Goal: Find specific page/section: Find specific page/section

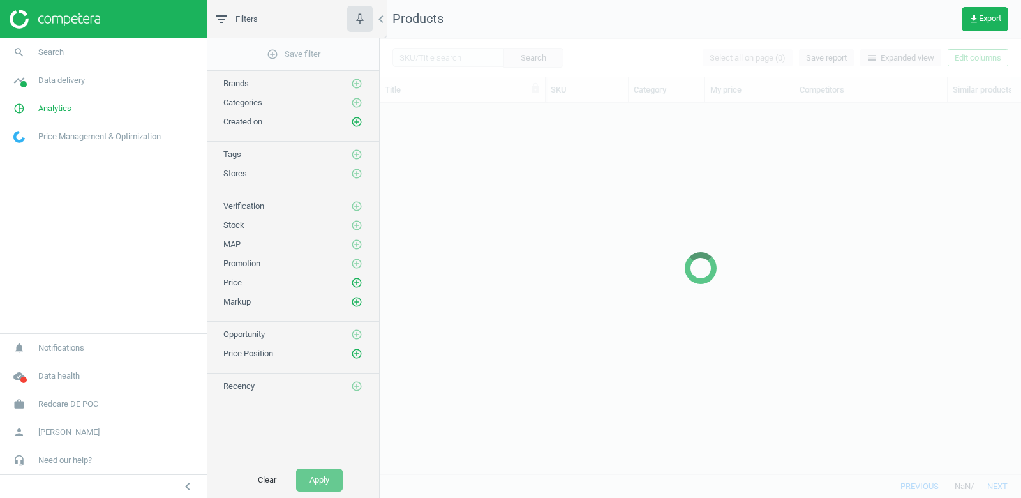
scroll to position [371, 641]
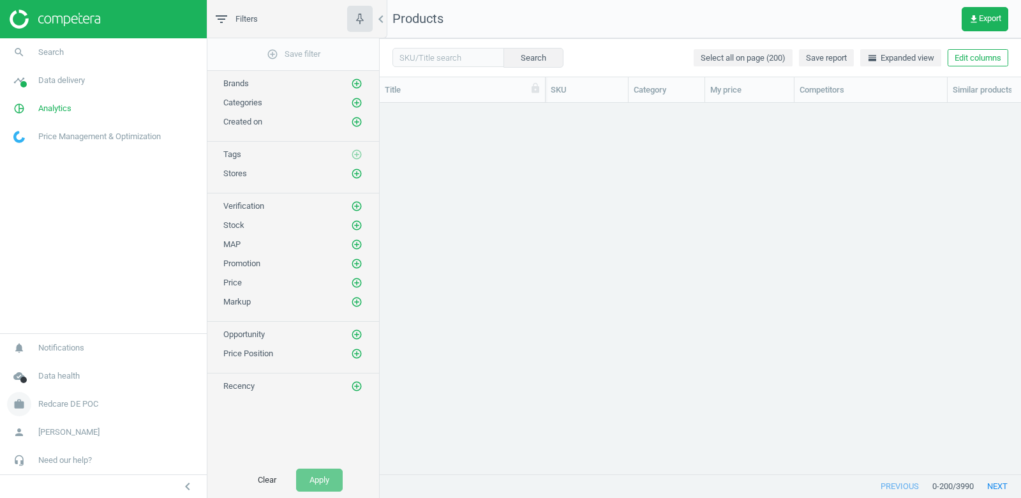
click at [71, 404] on span "Redcare DE POC" at bounding box center [68, 403] width 60 height 11
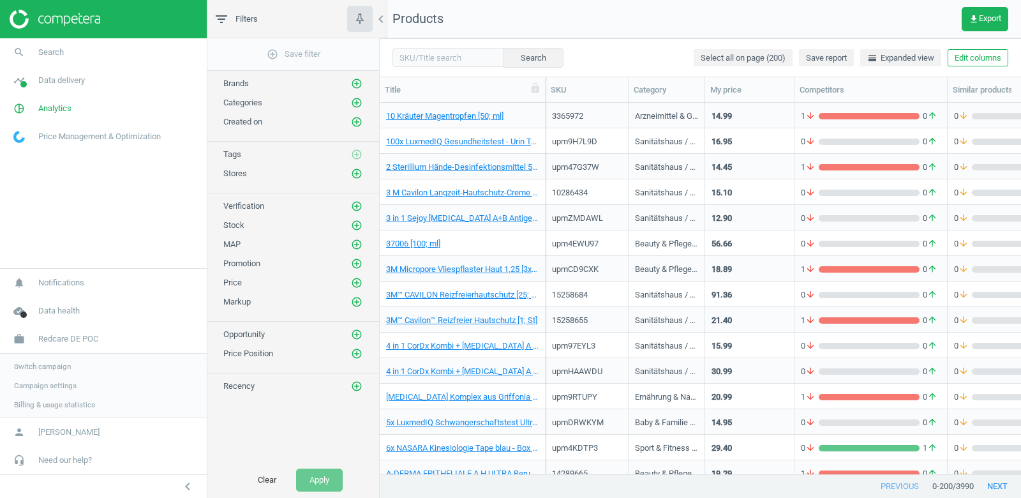
click at [47, 370] on span "Switch campaign" at bounding box center [42, 366] width 57 height 10
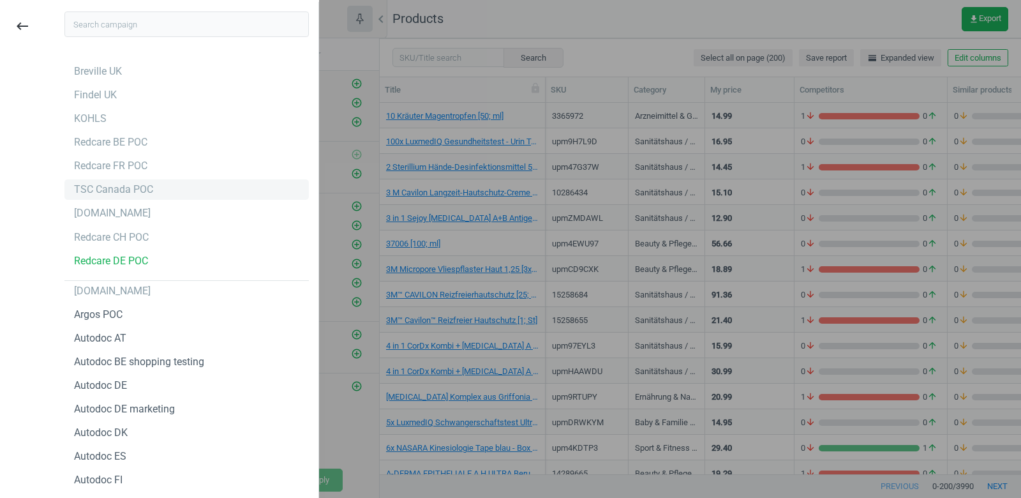
click at [122, 193] on div "TSC Canada POC" at bounding box center [113, 189] width 79 height 14
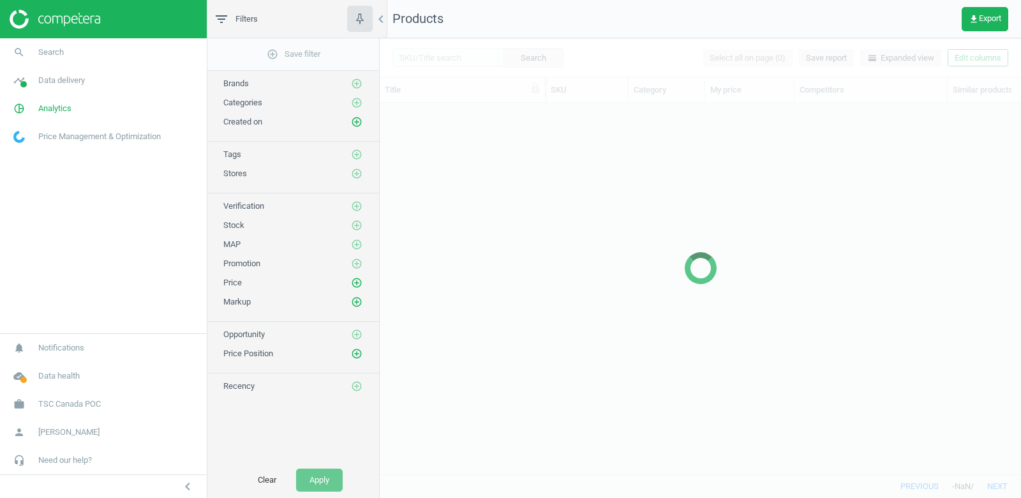
scroll to position [371, 641]
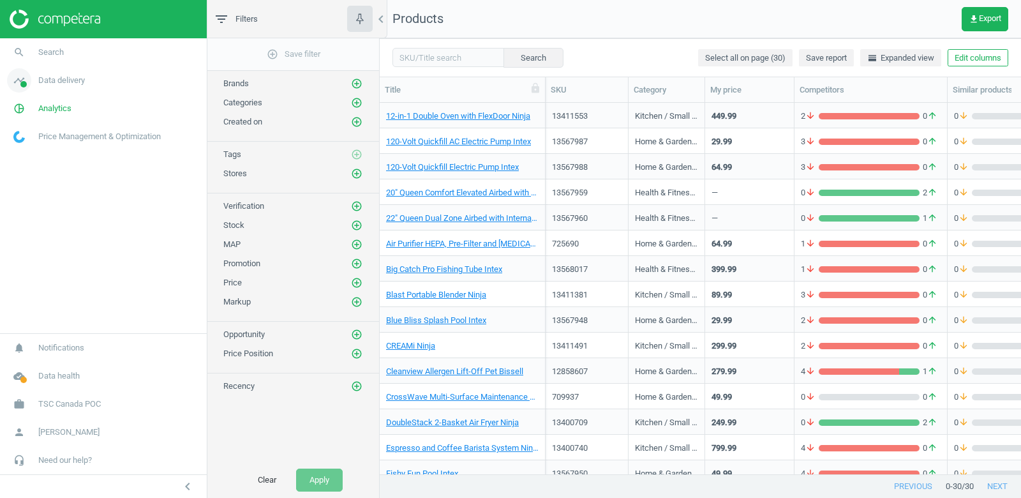
click at [58, 80] on span "Data delivery" at bounding box center [61, 80] width 47 height 11
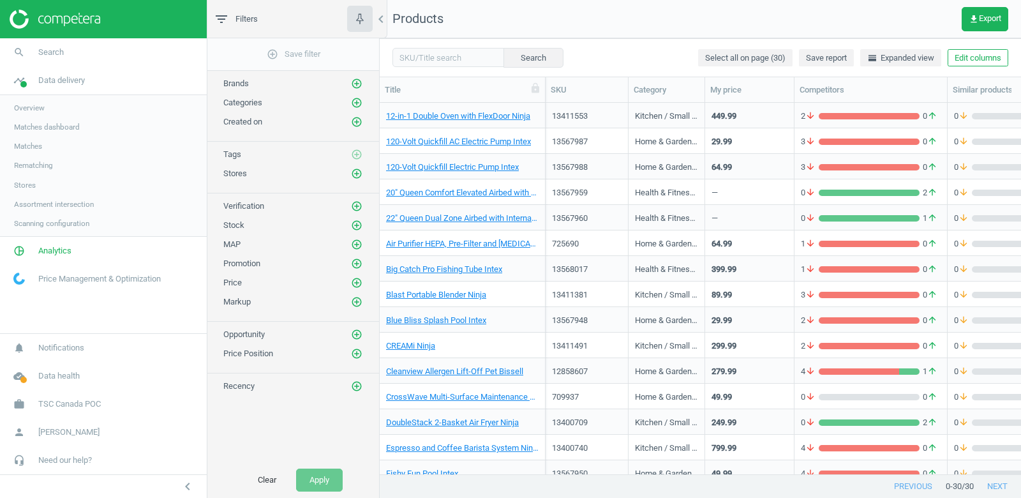
click at [27, 184] on span "Stores" at bounding box center [25, 185] width 22 height 10
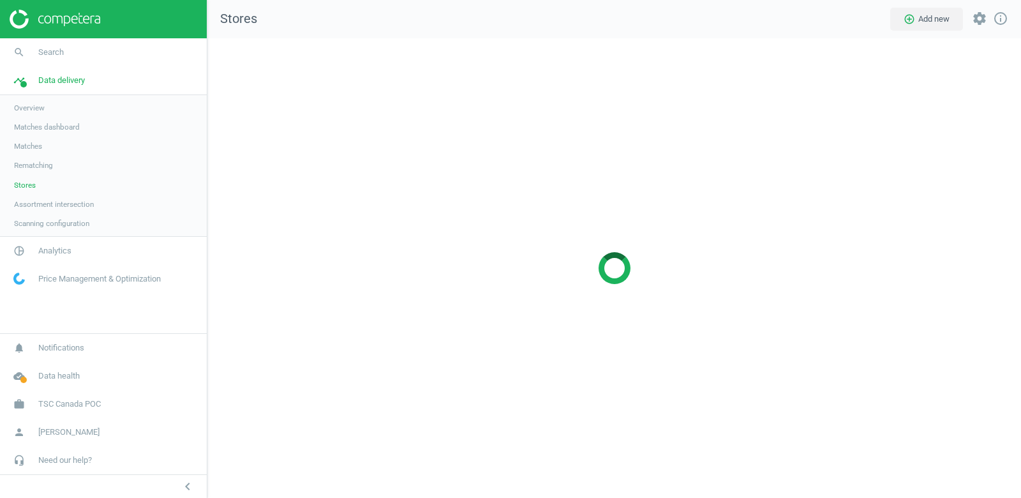
scroll to position [460, 814]
